Goal: Complete application form

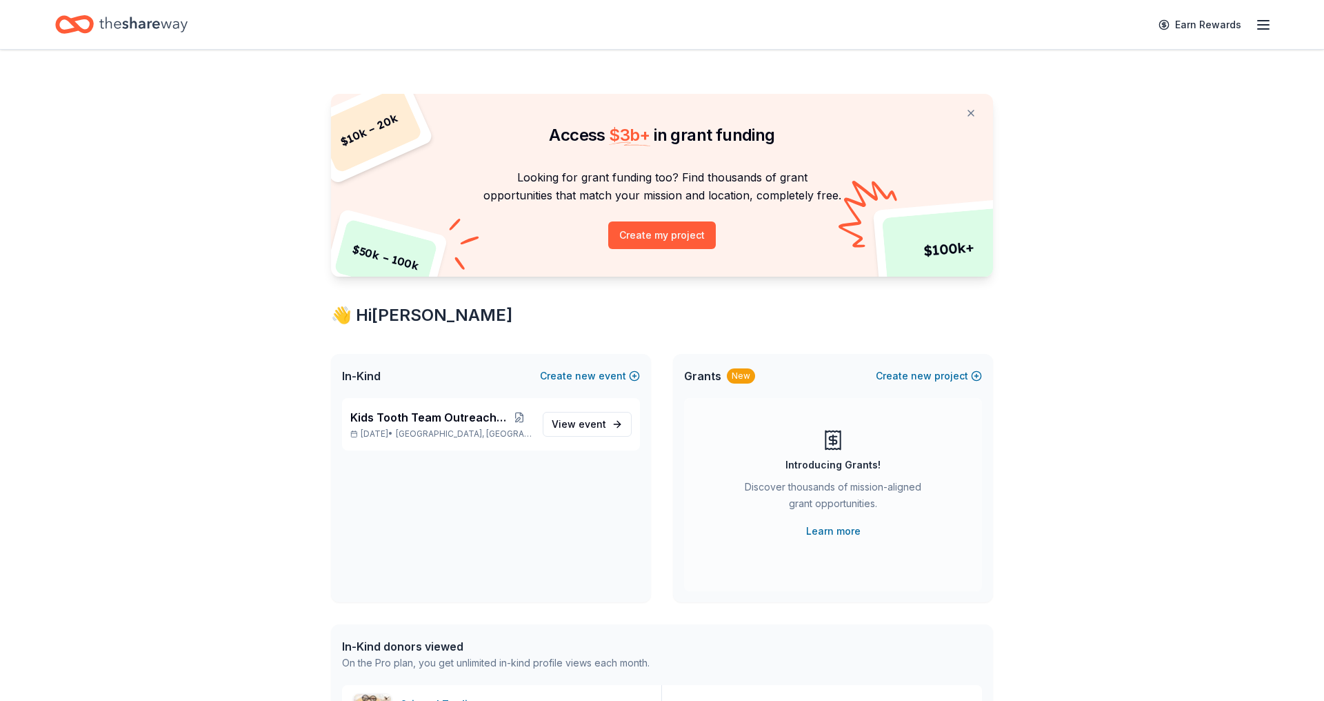
click at [1273, 16] on div "Earn Rewards" at bounding box center [662, 24] width 1324 height 49
click at [1268, 22] on icon "button" at bounding box center [1263, 25] width 17 height 17
click at [1114, 171] on span "Pro" at bounding box center [1127, 173] width 26 height 14
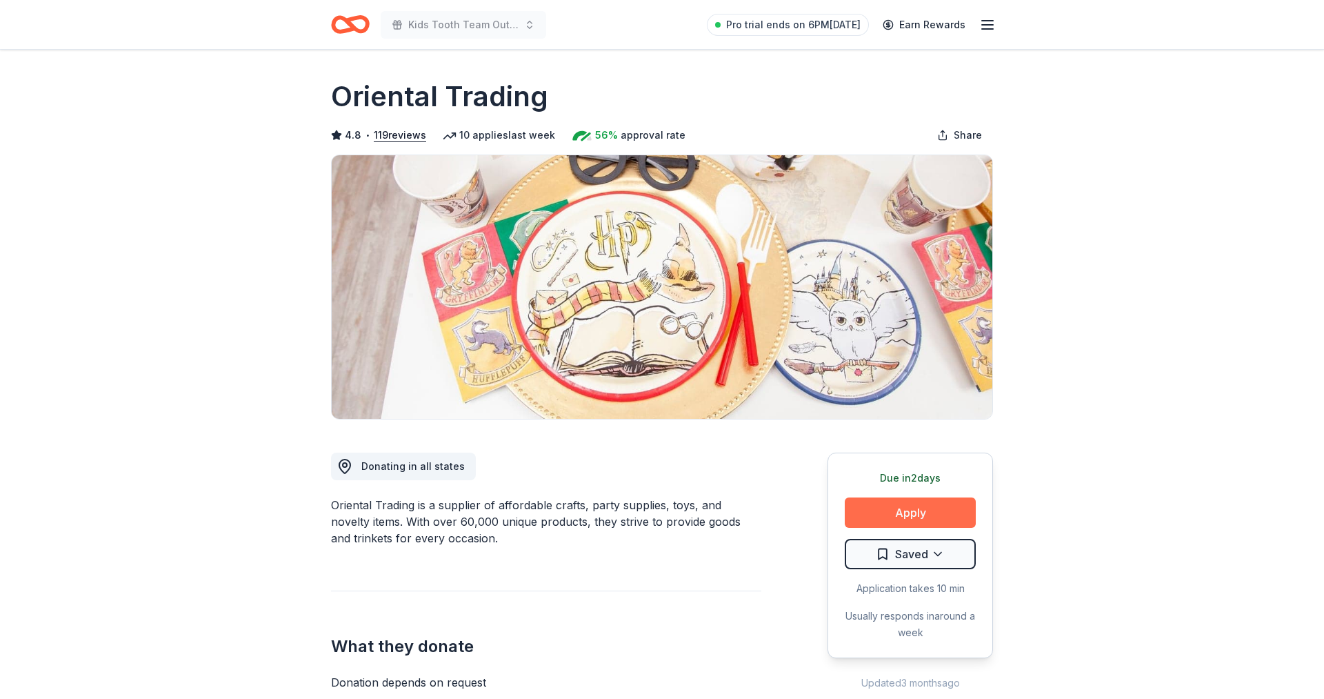
click at [908, 509] on button "Apply" at bounding box center [910, 512] width 131 height 30
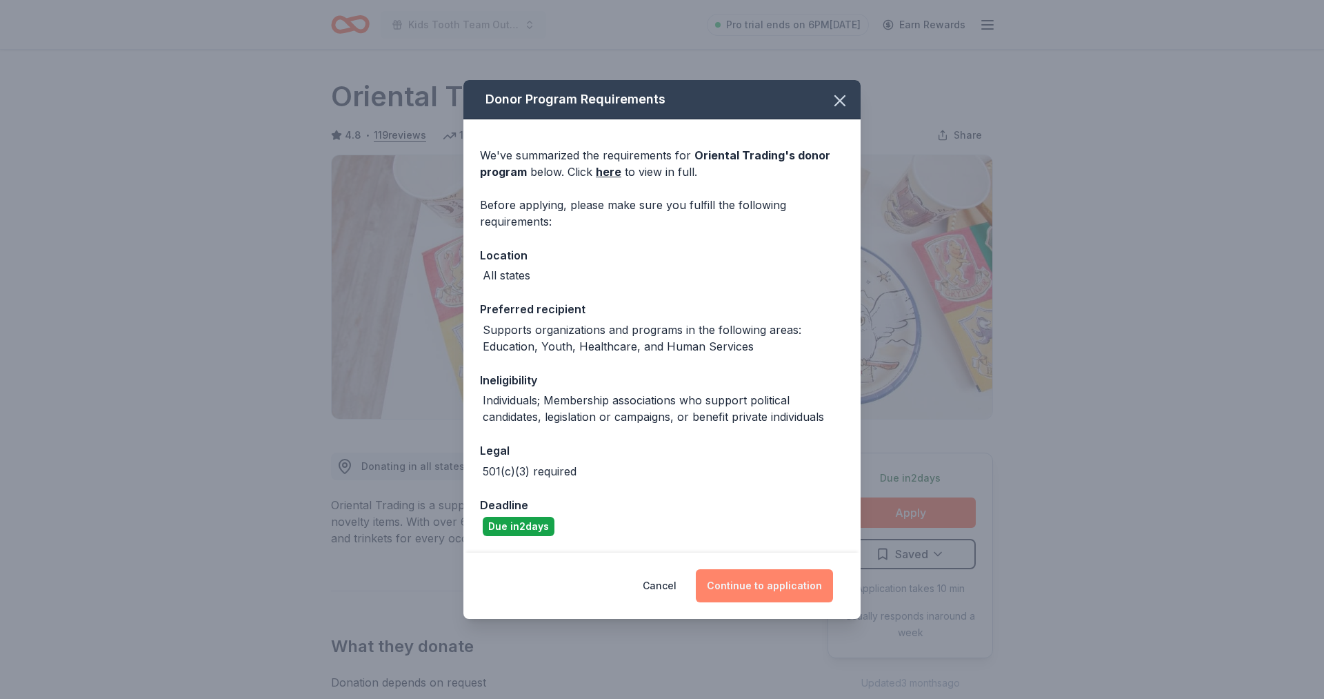
click at [784, 582] on button "Continue to application" at bounding box center [764, 585] width 137 height 33
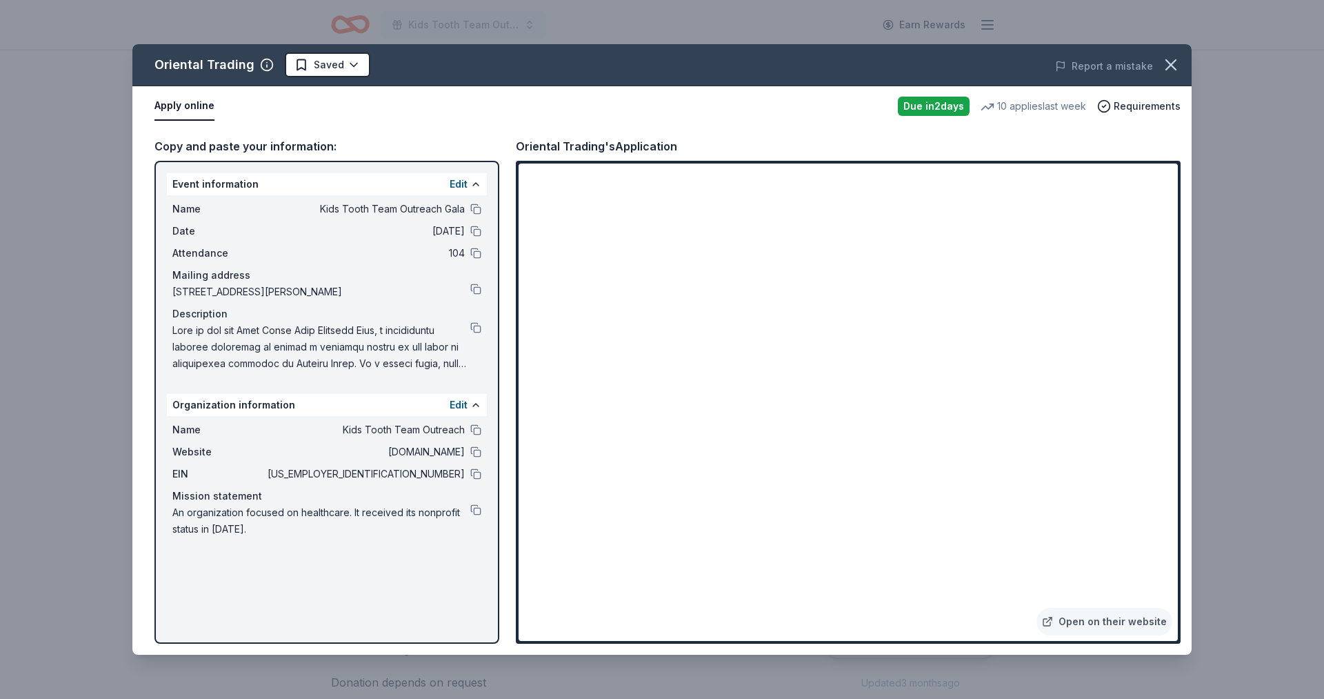
click at [475, 494] on div "Mission statement" at bounding box center [326, 496] width 309 height 17
click at [475, 470] on button at bounding box center [475, 473] width 11 height 11
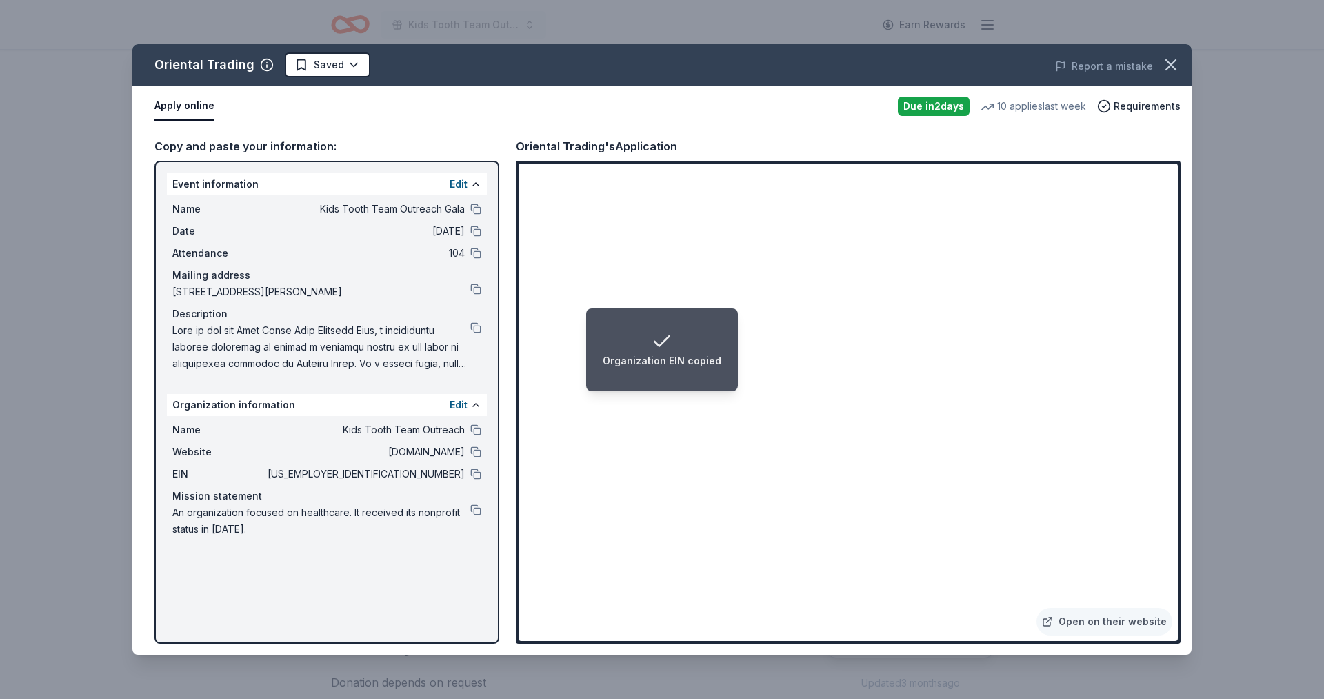
click at [732, 328] on li "Organization EIN copied" at bounding box center [662, 349] width 152 height 83
click at [725, 325] on li "Organization EIN copied" at bounding box center [662, 349] width 152 height 83
click at [733, 325] on li "Organization EIN copied" at bounding box center [662, 349] width 152 height 83
click at [734, 325] on li "Organization EIN copied" at bounding box center [662, 349] width 152 height 83
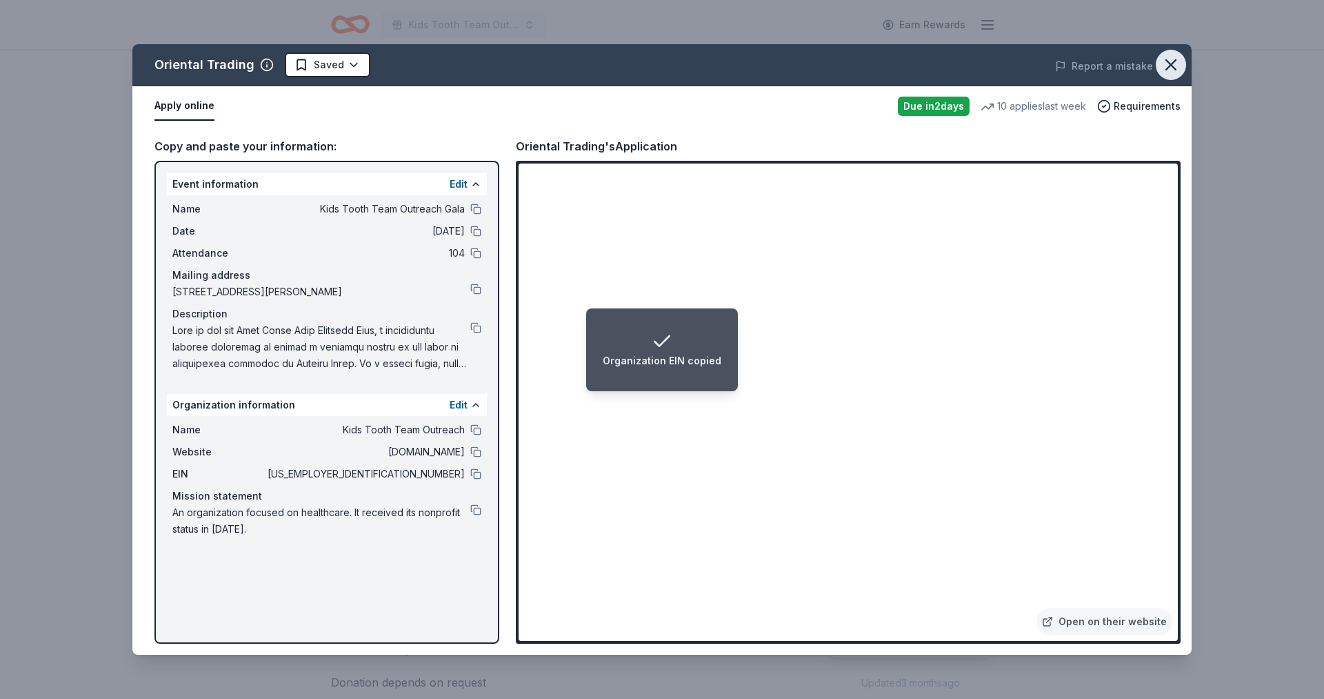
click at [1176, 66] on icon "button" at bounding box center [1170, 64] width 19 height 19
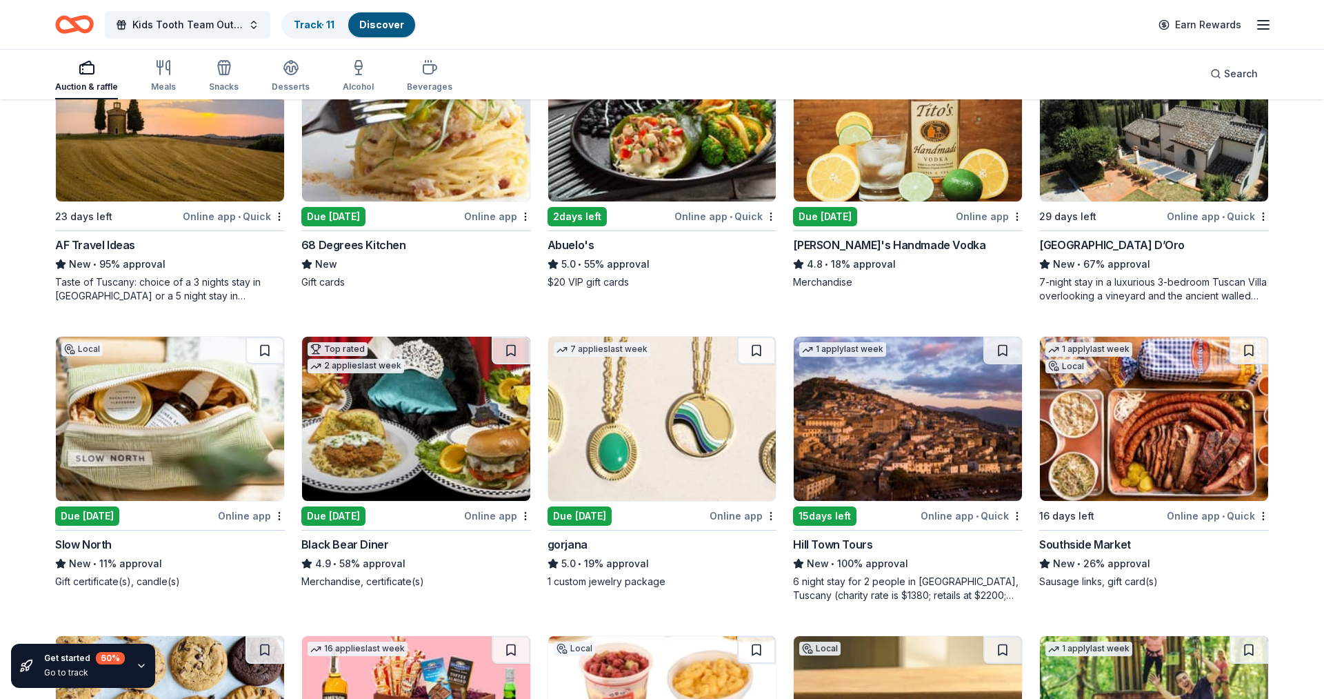
scroll to position [2314, 0]
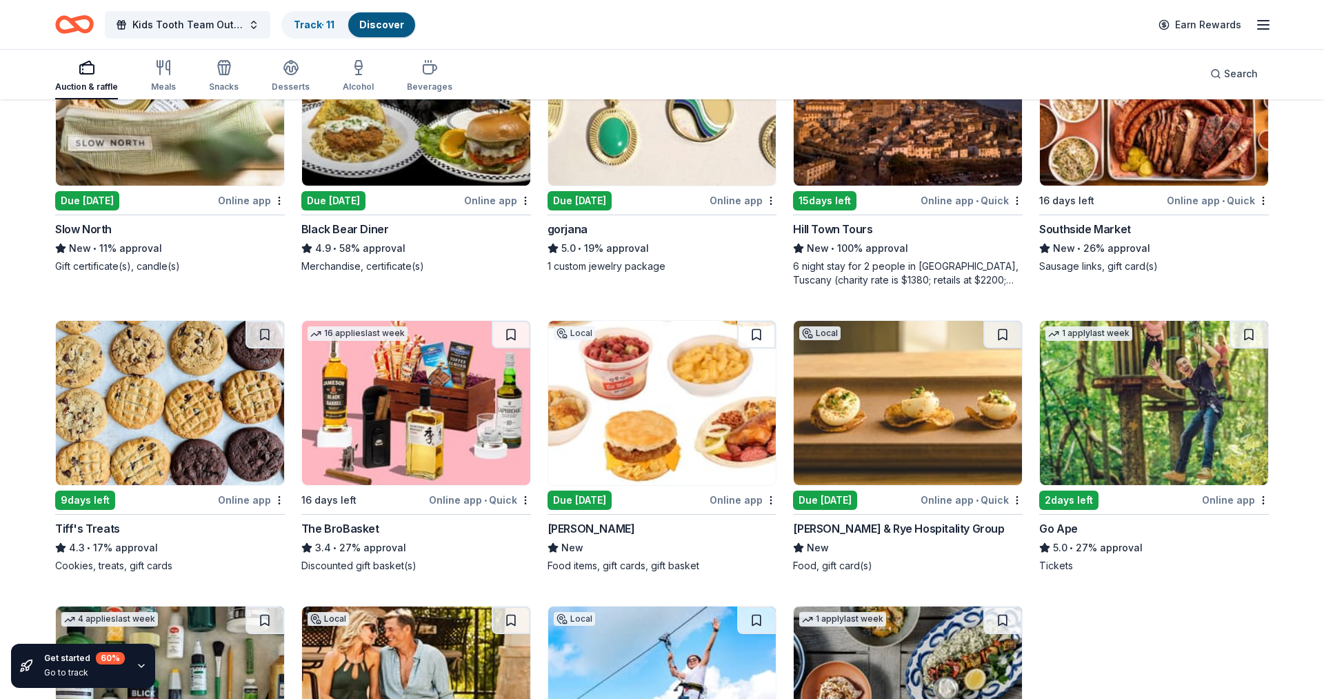
click at [373, 539] on div "3.4 • 27% approval" at bounding box center [416, 547] width 230 height 17
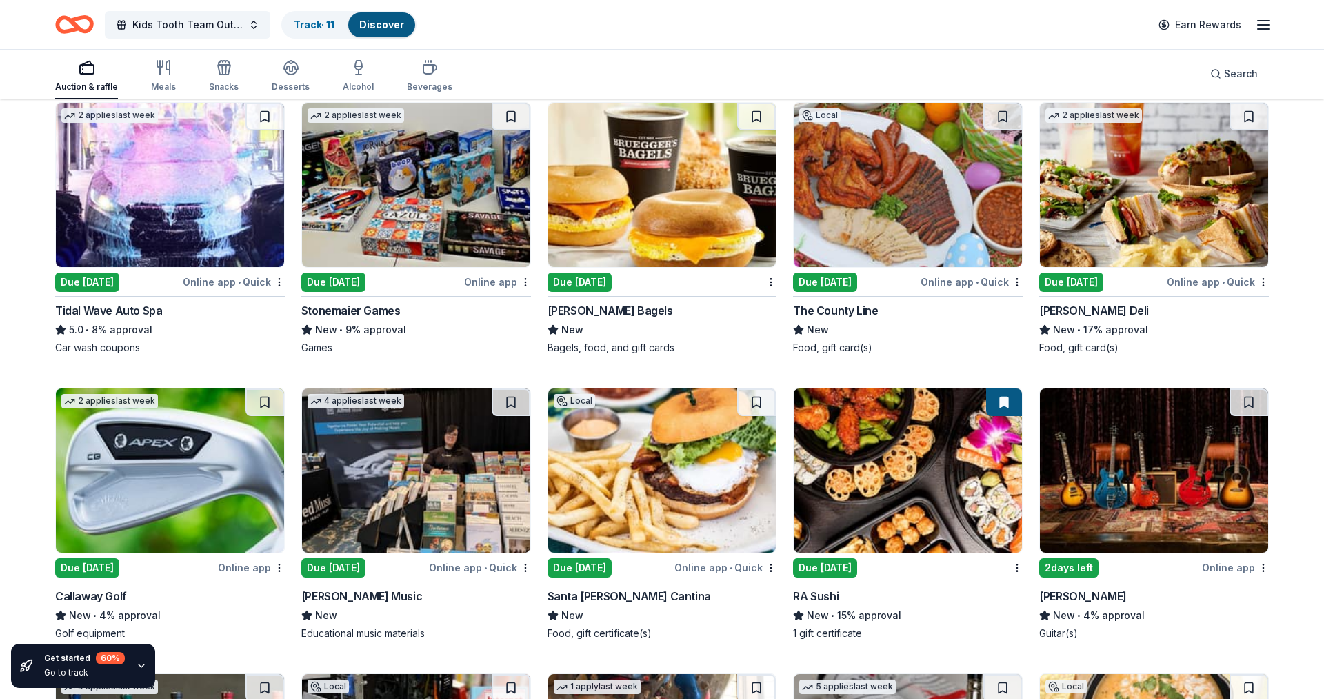
scroll to position [3725, 0]
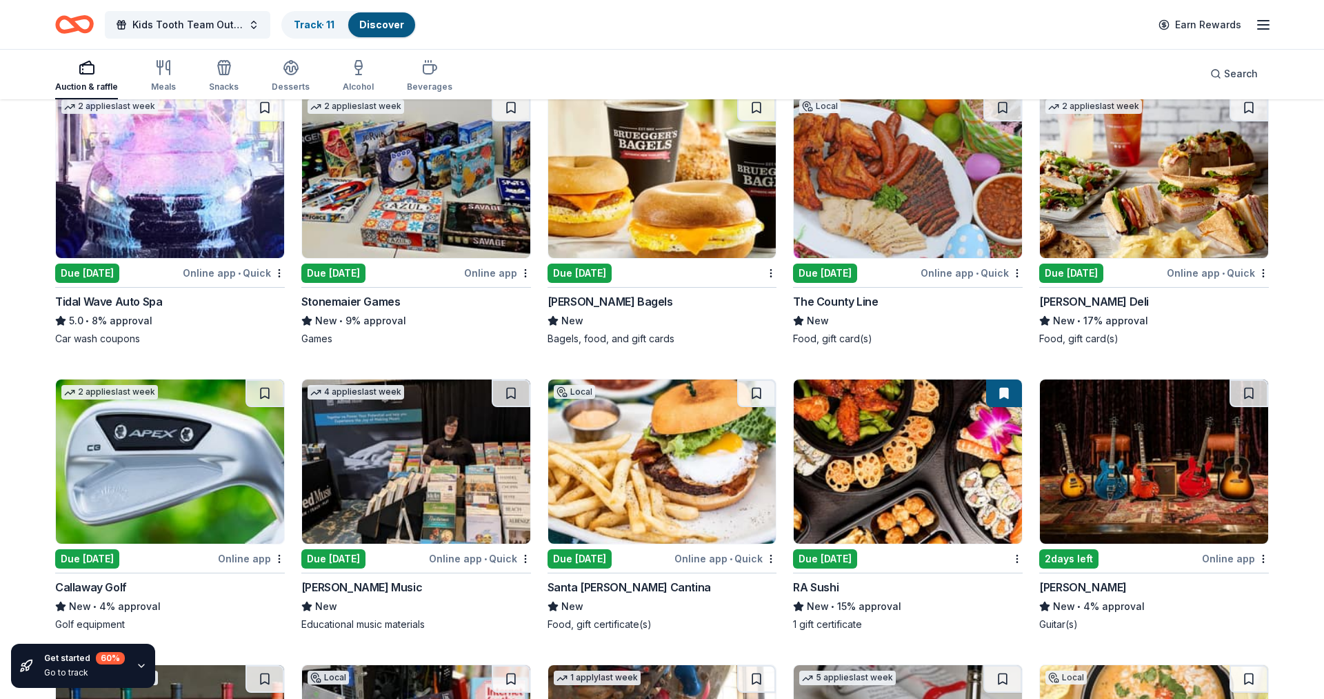
click at [250, 428] on img at bounding box center [170, 461] width 228 height 164
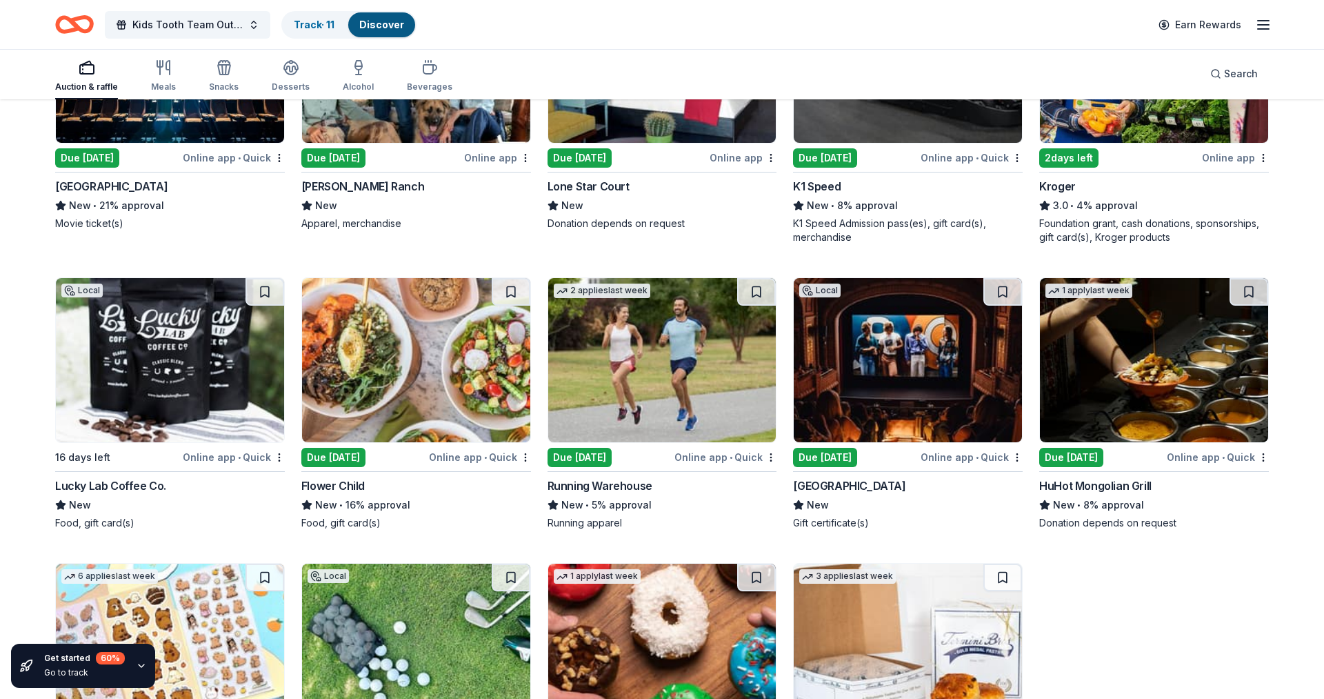
scroll to position [4701, 0]
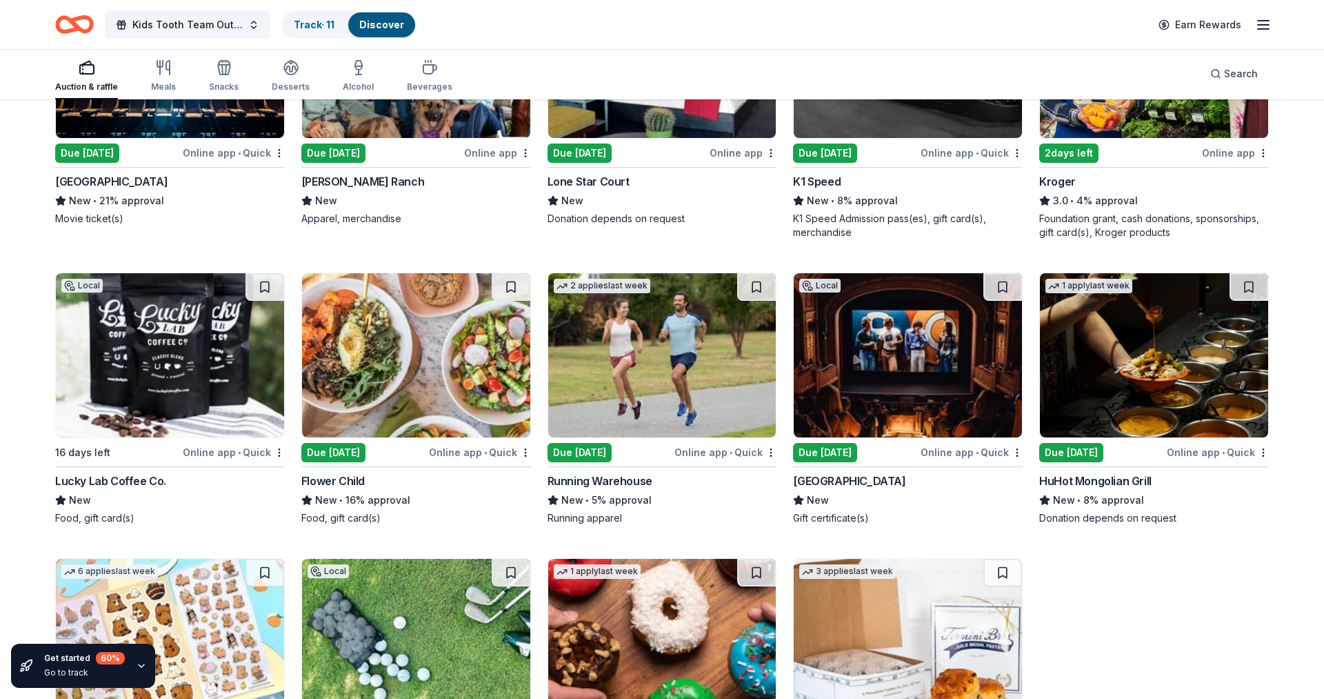
click at [819, 472] on div "Paramount Theatre" at bounding box center [849, 480] width 112 height 17
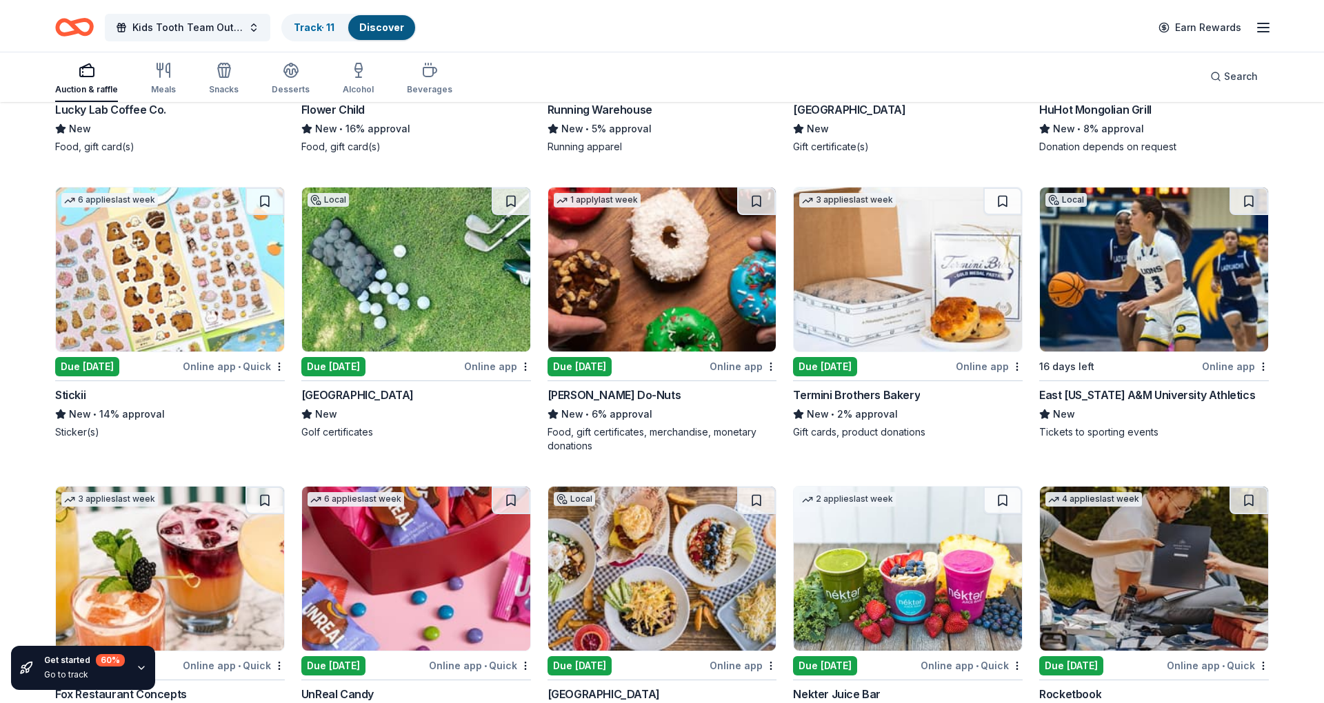
scroll to position [5404, 0]
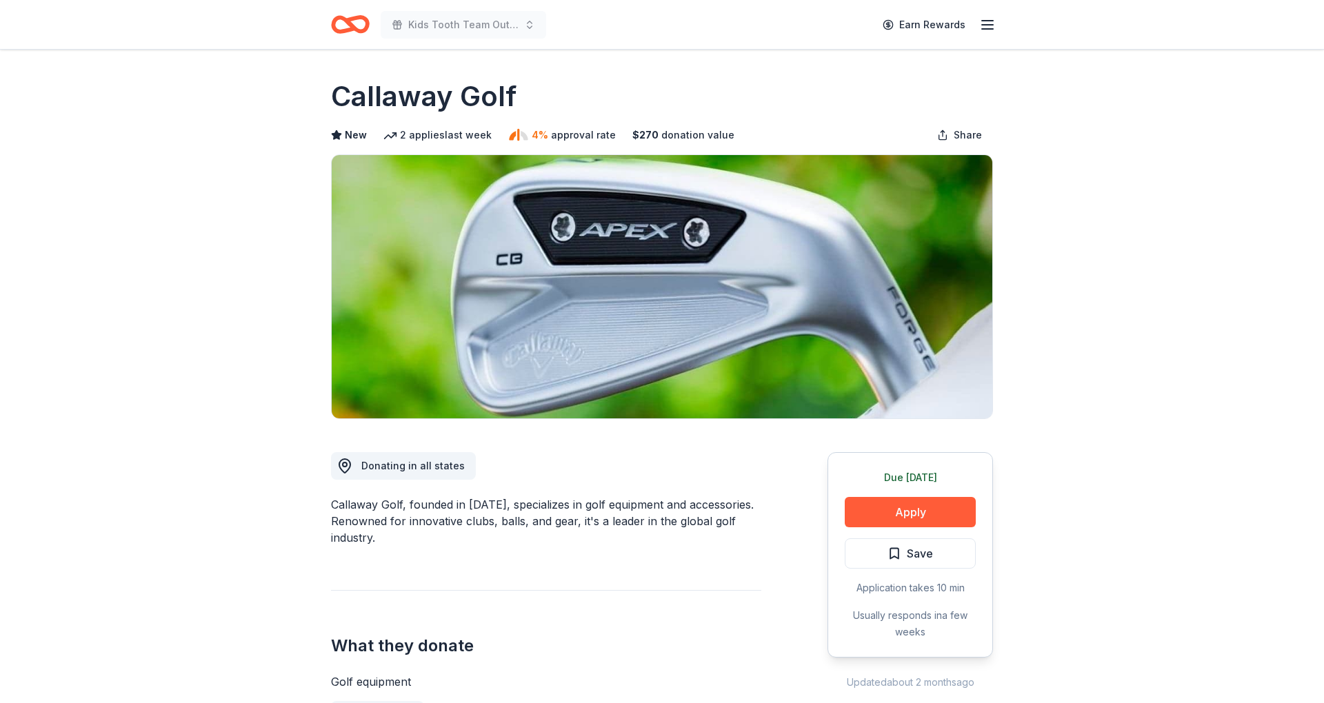
scroll to position [426, 0]
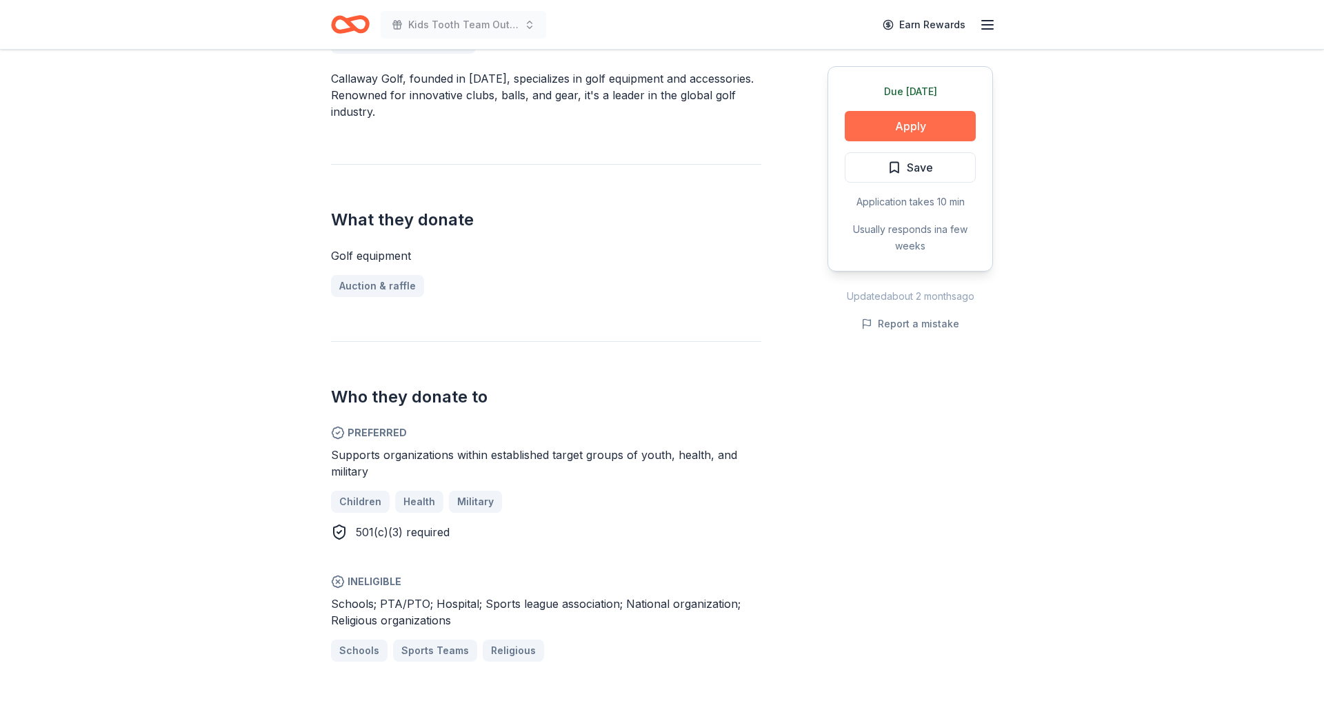
click at [875, 128] on button "Apply" at bounding box center [910, 126] width 131 height 30
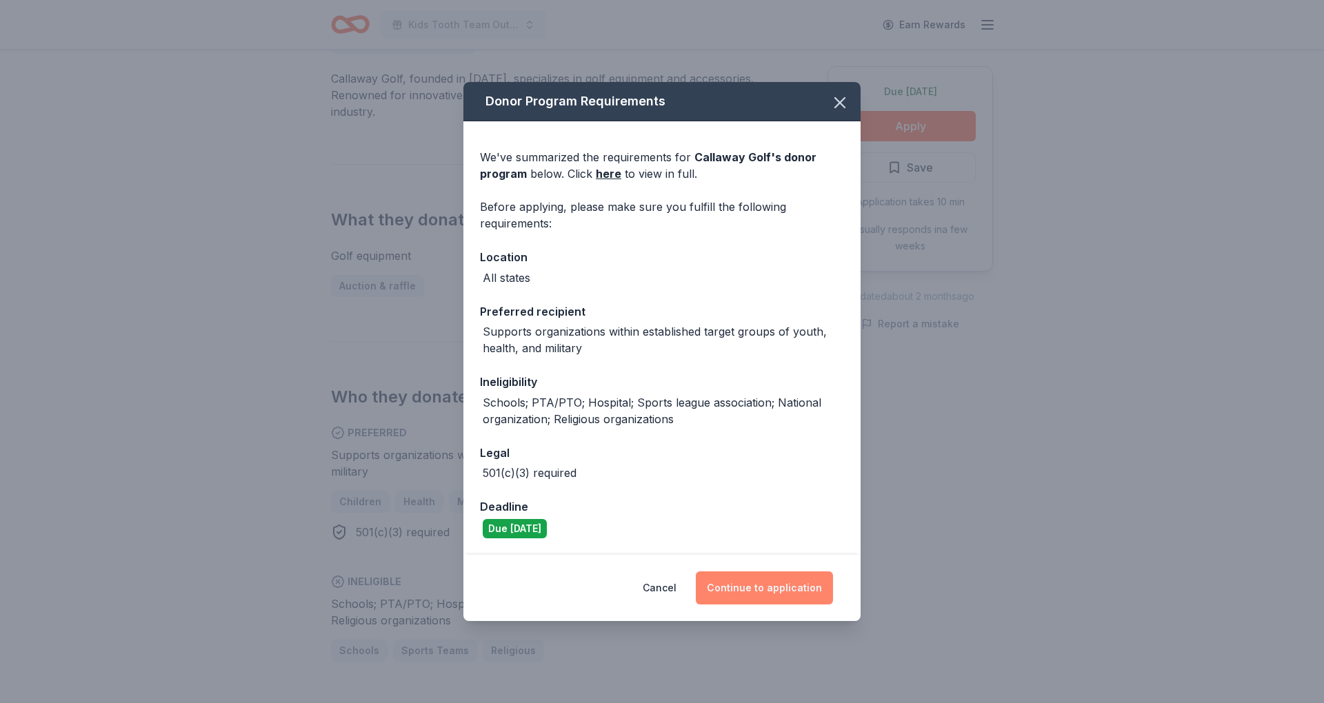
click at [778, 588] on button "Continue to application" at bounding box center [764, 588] width 137 height 33
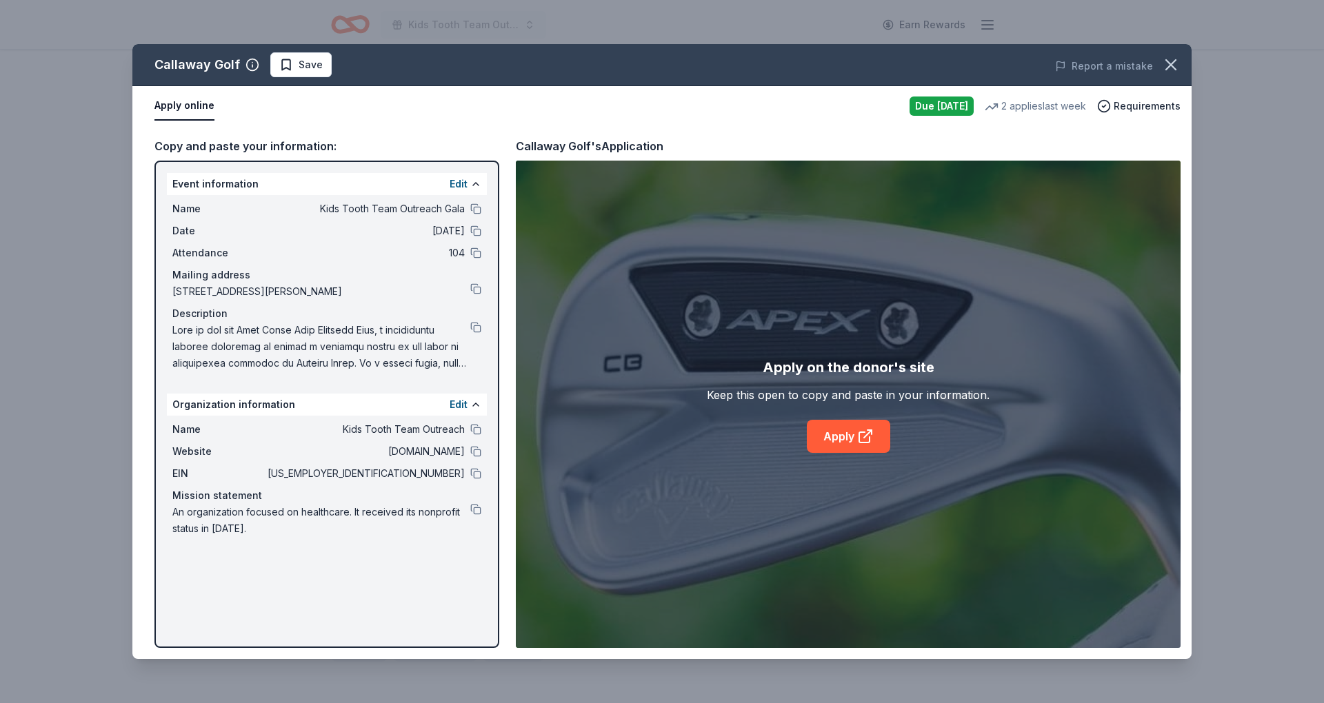
drag, startPoint x: 823, startPoint y: 463, endPoint x: 825, endPoint y: 454, distance: 9.9
click at [823, 463] on div "Apply on the donor's site Keep this open to copy and paste in your information.…" at bounding box center [848, 405] width 665 height 488
click at [825, 452] on link "Apply" at bounding box center [848, 436] width 83 height 33
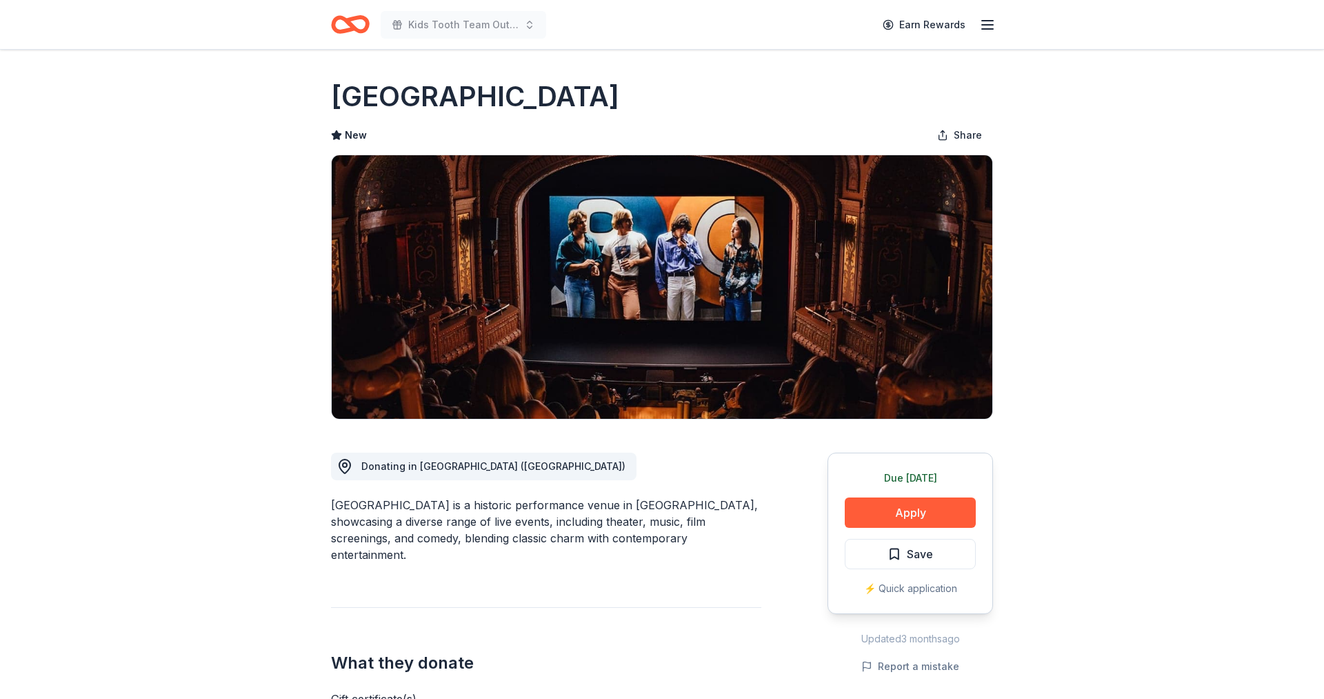
scroll to position [374, 0]
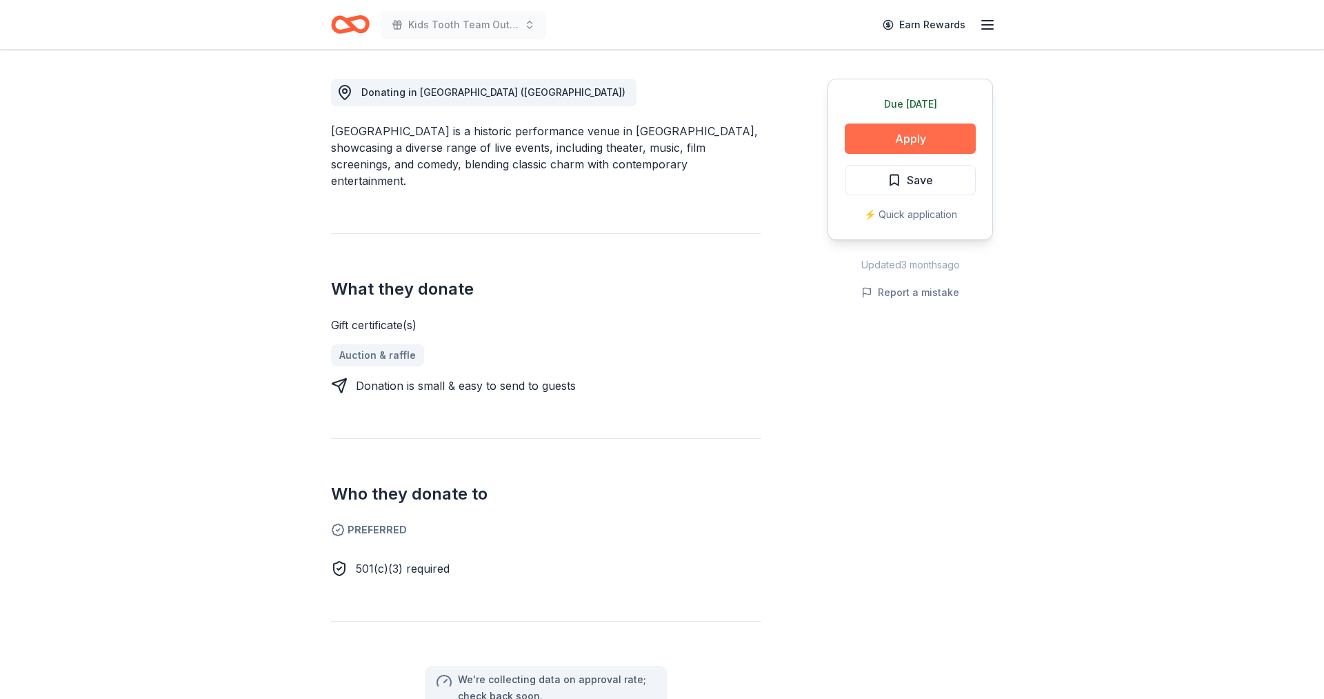
click at [908, 143] on button "Apply" at bounding box center [910, 138] width 131 height 30
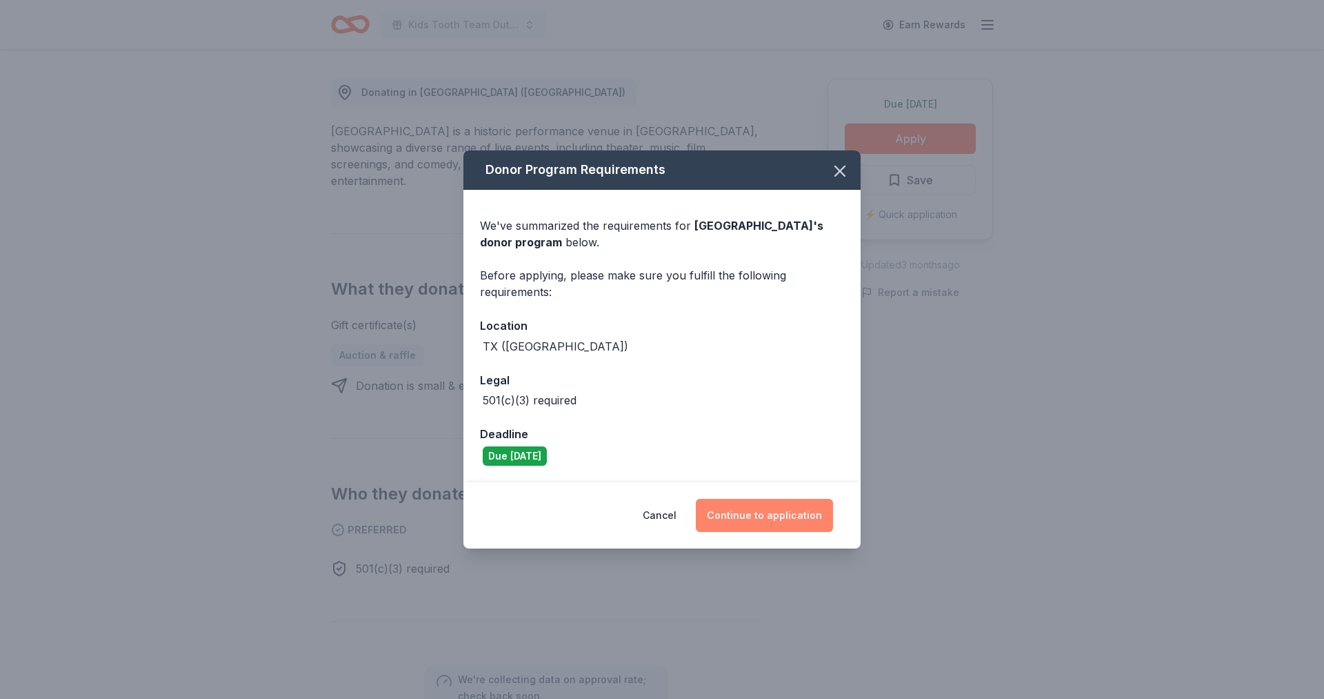
click at [768, 508] on button "Continue to application" at bounding box center [764, 515] width 137 height 33
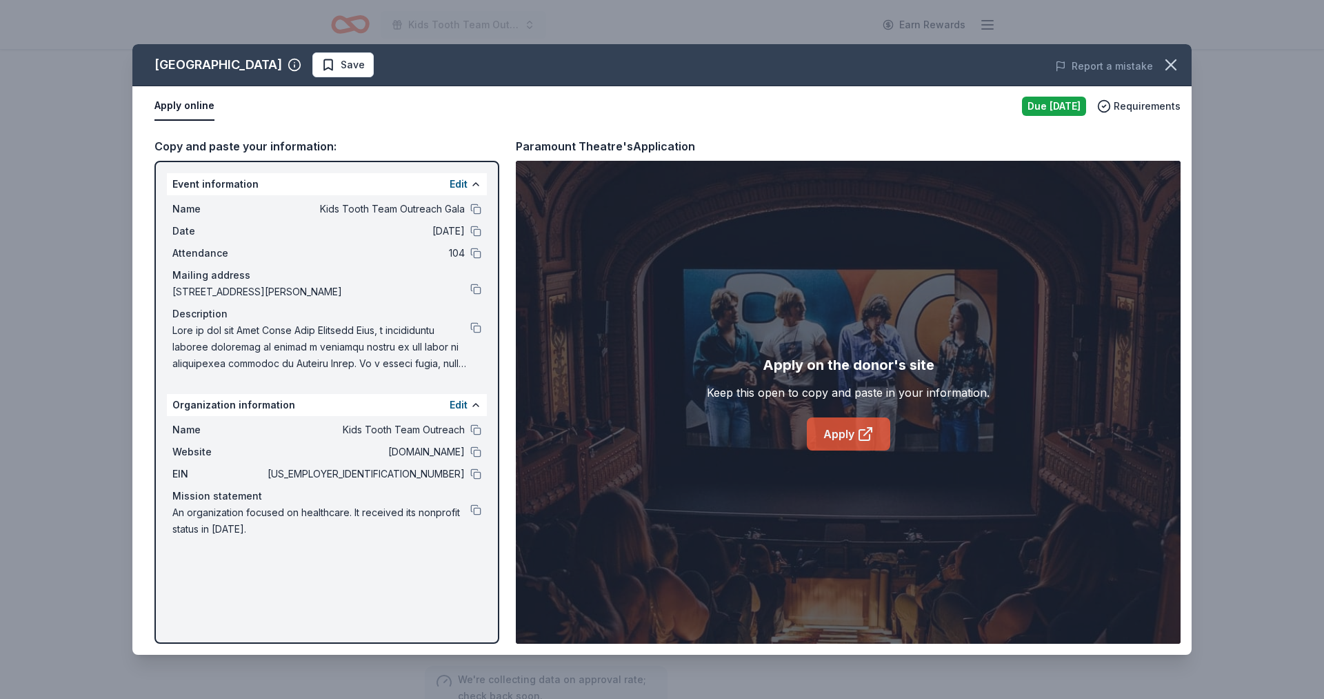
click at [815, 425] on link "Apply" at bounding box center [848, 433] width 83 height 33
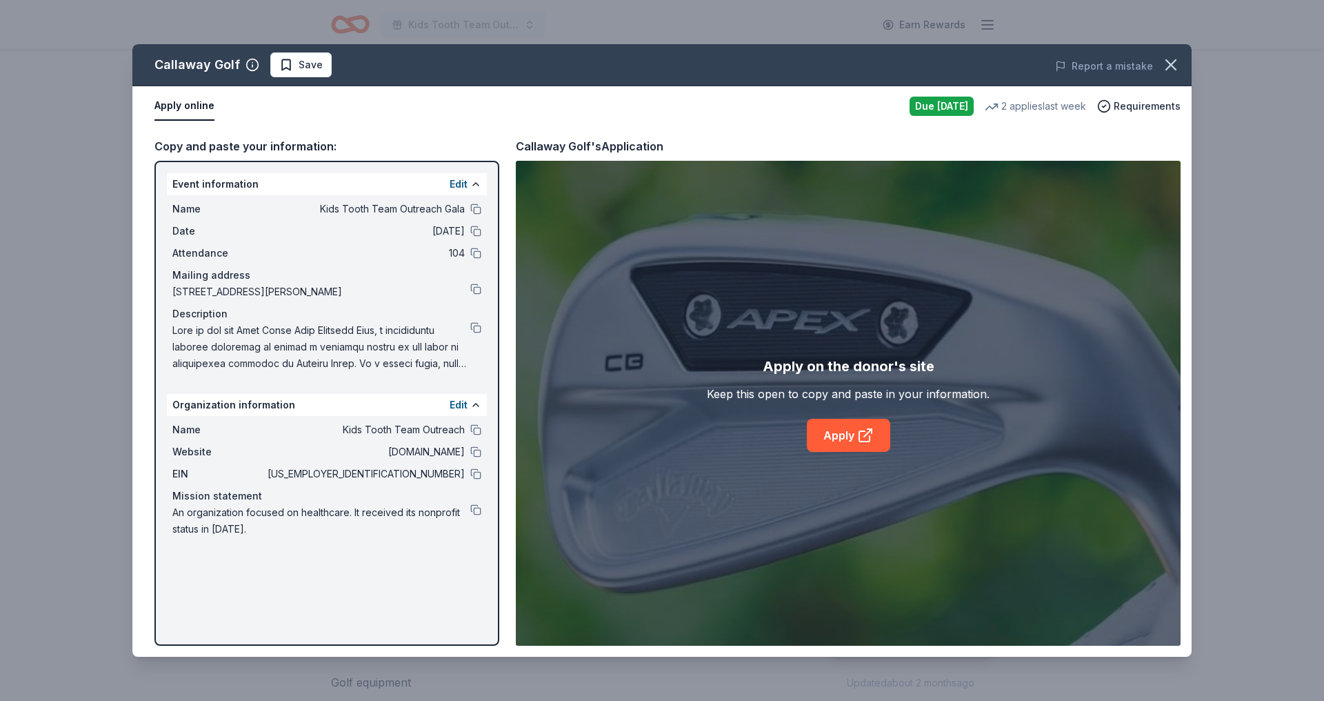
scroll to position [426, 0]
